Goal: Task Accomplishment & Management: Complete application form

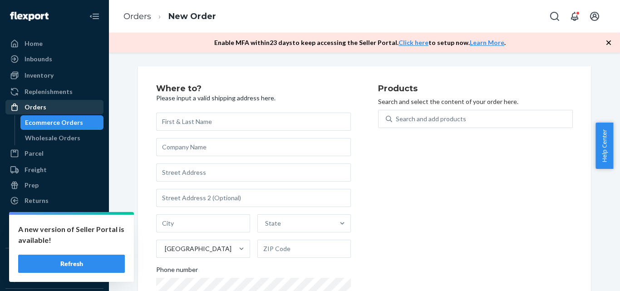
click at [40, 105] on div "Orders" at bounding box center [36, 107] width 22 height 9
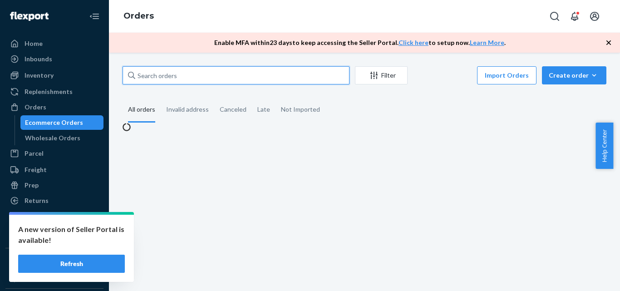
click at [252, 77] on input "text" at bounding box center [236, 75] width 227 height 18
paste input "[PERSON_NAME]"
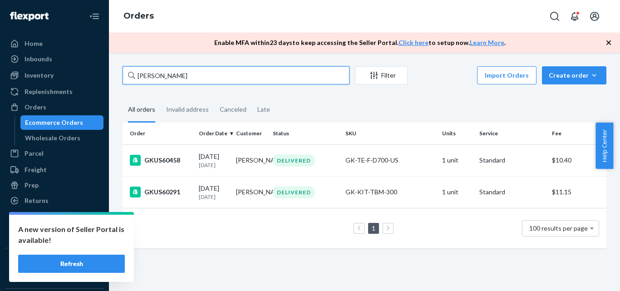
click at [196, 76] on input "[PERSON_NAME]" at bounding box center [236, 75] width 227 height 18
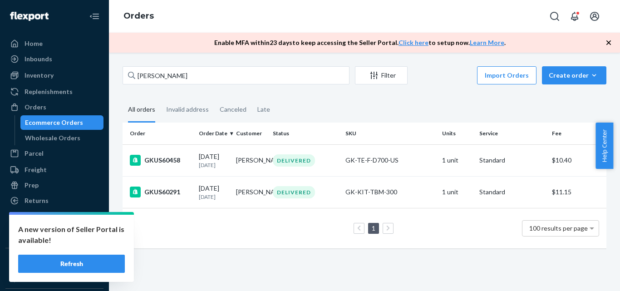
click at [399, 97] on div "[PERSON_NAME] Filter Import Orders Create order Ecommerce order Removal order A…" at bounding box center [364, 161] width 497 height 191
click at [73, 123] on div "Ecommerce Orders" at bounding box center [54, 122] width 58 height 9
click at [179, 113] on div "Invalid address" at bounding box center [187, 110] width 43 height 25
click at [161, 98] on input "Invalid address" at bounding box center [161, 98] width 0 height 0
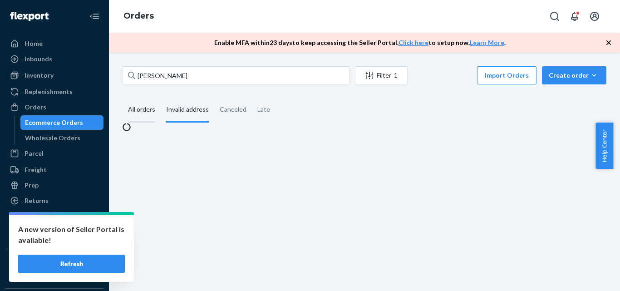
click at [138, 113] on div "All orders" at bounding box center [141, 110] width 27 height 25
click at [123, 98] on input "All orders" at bounding box center [123, 98] width 0 height 0
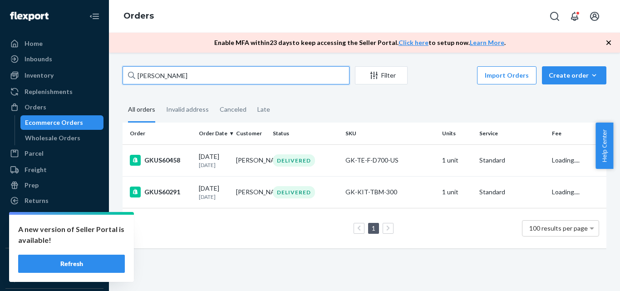
click at [190, 82] on input "[PERSON_NAME]" at bounding box center [236, 75] width 227 height 18
click at [253, 78] on input "[PERSON_NAME]" at bounding box center [236, 75] width 227 height 18
paste input "GKUS67085"
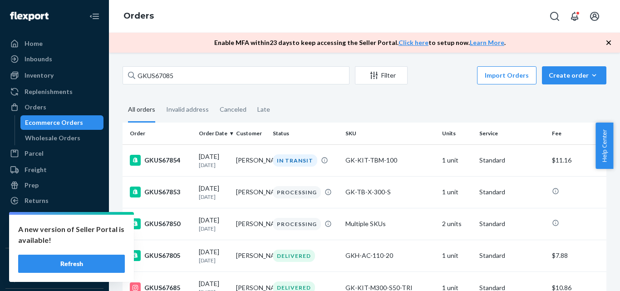
click at [329, 102] on fieldset "All orders Invalid address Canceled Late" at bounding box center [365, 110] width 484 height 25
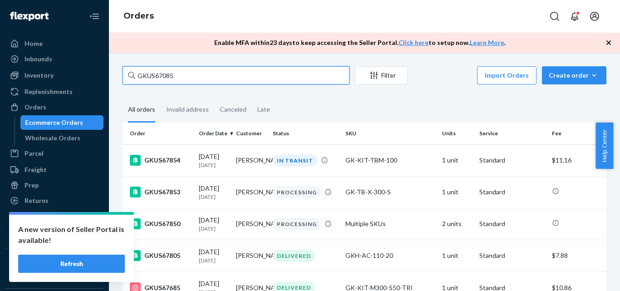
click at [196, 80] on input "GKUS67085" at bounding box center [236, 75] width 227 height 18
paste input "[PERSON_NAME]"
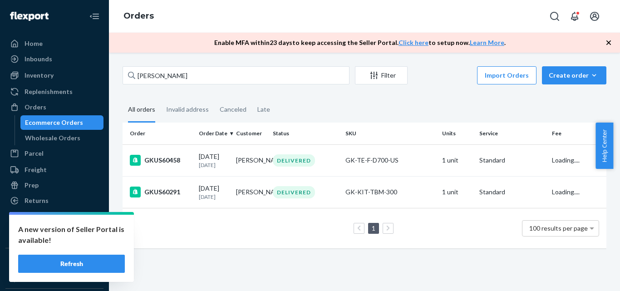
click at [302, 121] on fieldset "All orders Invalid address Canceled Late" at bounding box center [365, 110] width 484 height 25
click at [183, 107] on div "Invalid address" at bounding box center [187, 110] width 43 height 25
click at [161, 98] on input "Invalid address" at bounding box center [161, 98] width 0 height 0
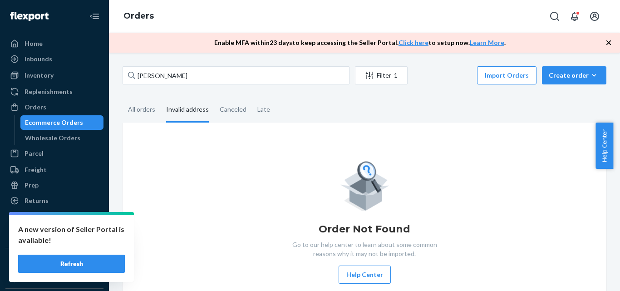
click at [301, 112] on fieldset "All orders Invalid address Canceled Late" at bounding box center [365, 110] width 484 height 25
click at [232, 105] on div "Canceled" at bounding box center [233, 110] width 27 height 25
click at [214, 98] on input "Canceled" at bounding box center [214, 98] width 0 height 0
click at [134, 108] on div "All orders" at bounding box center [141, 110] width 27 height 25
click at [123, 98] on input "All orders" at bounding box center [123, 98] width 0 height 0
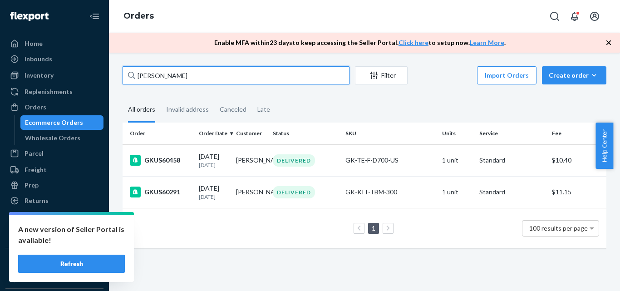
click at [187, 81] on input "[PERSON_NAME]" at bounding box center [236, 75] width 227 height 18
paste input "[EMAIL_ADDRESS][DOMAIN_NAME]"
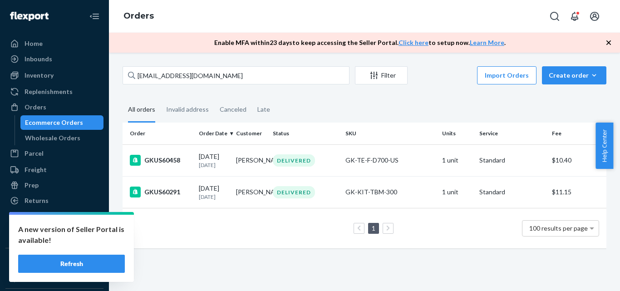
click at [294, 106] on fieldset "All orders Invalid address Canceled Late" at bounding box center [365, 110] width 484 height 25
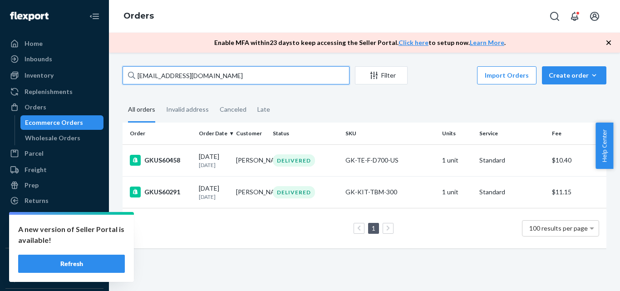
click at [212, 68] on input "[EMAIL_ADDRESS][DOMAIN_NAME]" at bounding box center [236, 75] width 227 height 18
paste input "[PHONE_NUMBER]"
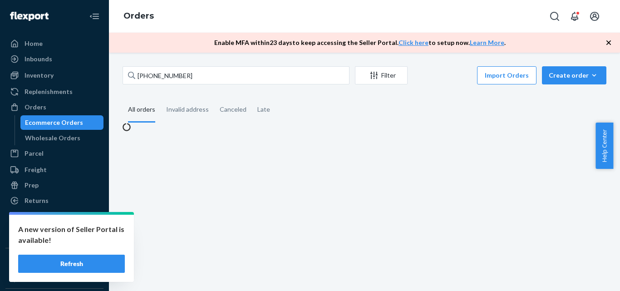
click at [460, 89] on div "[PHONE_NUMBER] Filter Import Orders Create order Ecommerce order Removal order …" at bounding box center [364, 98] width 497 height 65
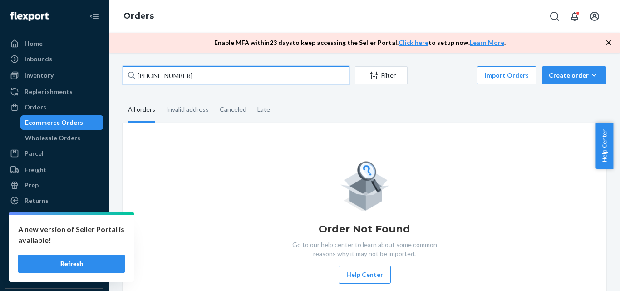
click at [199, 74] on input "[PHONE_NUMBER]" at bounding box center [236, 75] width 227 height 18
paste input "[EMAIL_ADDRESS][DOMAIN_NAME]"
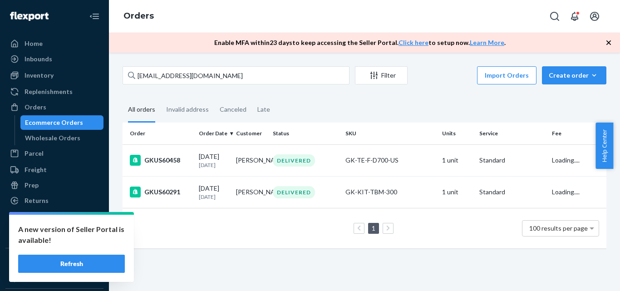
click at [283, 110] on fieldset "All orders Invalid address Canceled Late" at bounding box center [365, 110] width 484 height 25
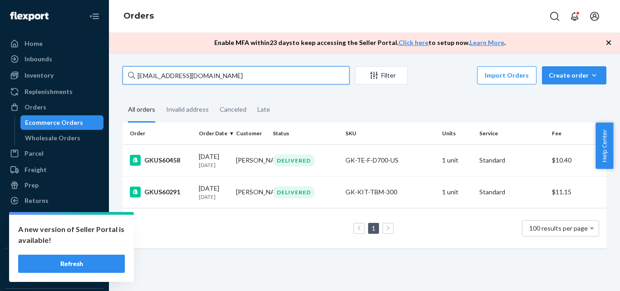
click at [201, 75] on input "[EMAIL_ADDRESS][DOMAIN_NAME]" at bounding box center [236, 75] width 227 height 18
paste input "[PERSON_NAME]"
type input "[PERSON_NAME]"
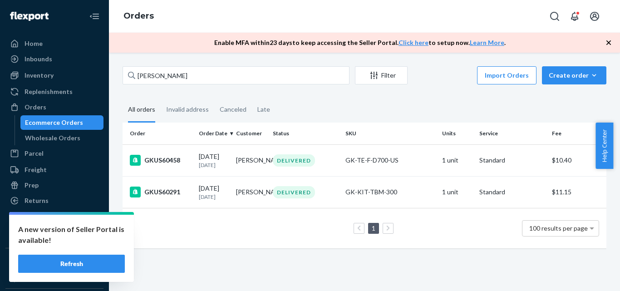
click at [416, 111] on fieldset "All orders Invalid address Canceled Late" at bounding box center [365, 110] width 484 height 25
click at [554, 73] on div "Create order" at bounding box center [574, 75] width 51 height 9
click at [552, 94] on span "Ecommerce order" at bounding box center [579, 97] width 56 height 6
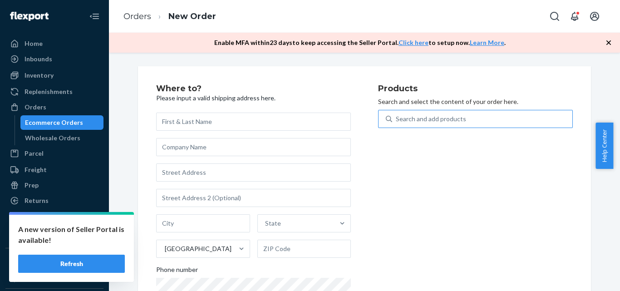
click at [438, 117] on div "Search and add products" at bounding box center [431, 118] width 70 height 9
click at [397, 117] on input "Search and add products" at bounding box center [396, 118] width 1 height 9
paste input "GKH-SC-400-10"
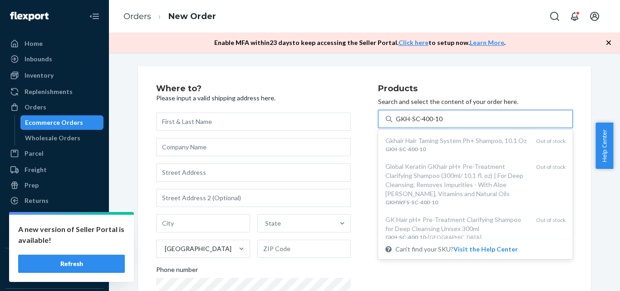
type input "GKH-SC-400-10"
click at [579, 92] on div "Where to? Please input a valid shipping address here. State United States Phone…" at bounding box center [364, 206] width 453 height 280
